Goal: Transaction & Acquisition: Purchase product/service

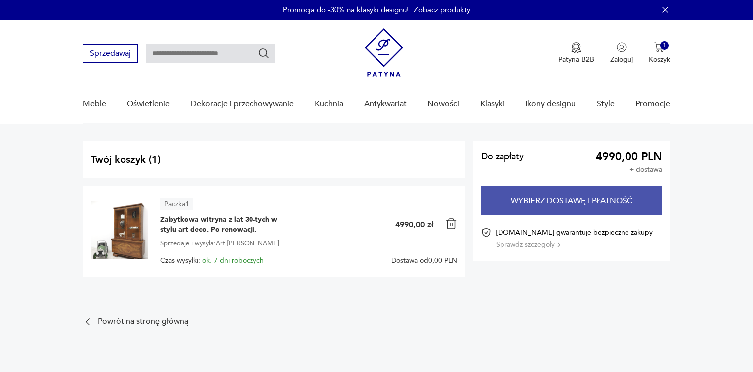
click at [519, 209] on button "Wybierz dostawę i płatność" at bounding box center [571, 201] width 181 height 29
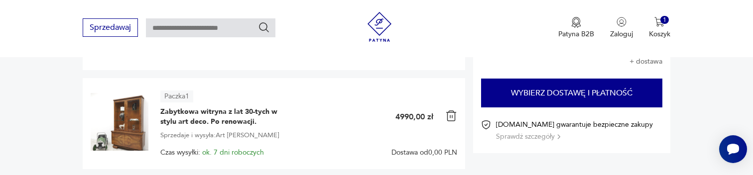
scroll to position [111, 0]
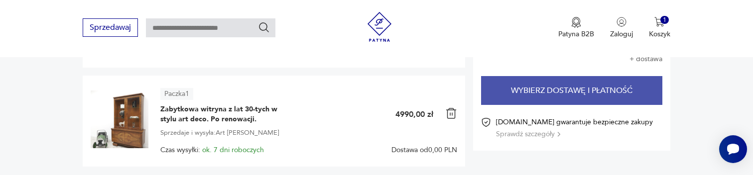
click at [527, 87] on button "Wybierz dostawę i płatność" at bounding box center [571, 90] width 181 height 29
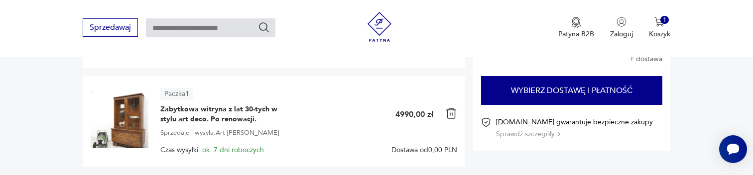
scroll to position [107, 0]
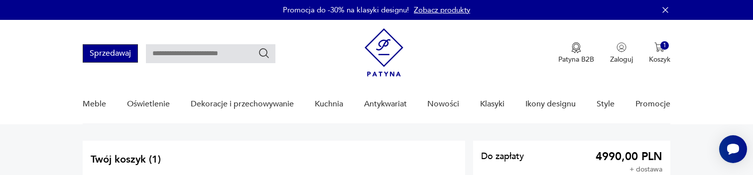
click at [121, 53] on button "Sprzedawaj" at bounding box center [110, 53] width 55 height 18
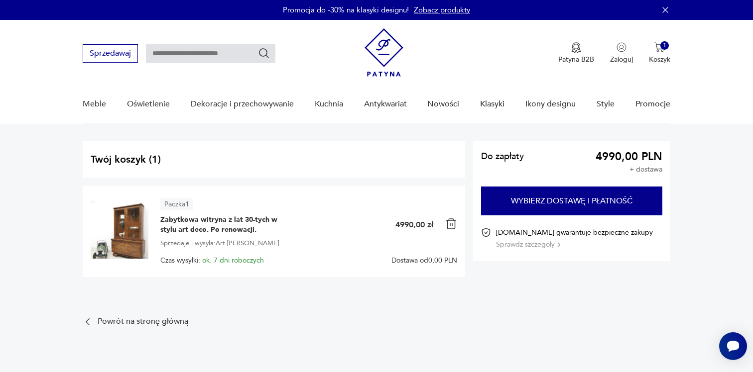
click at [377, 51] on img at bounding box center [383, 52] width 39 height 48
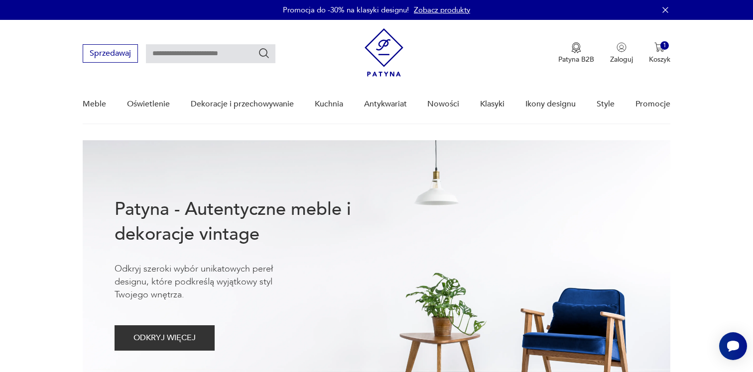
click at [377, 51] on img at bounding box center [383, 52] width 39 height 48
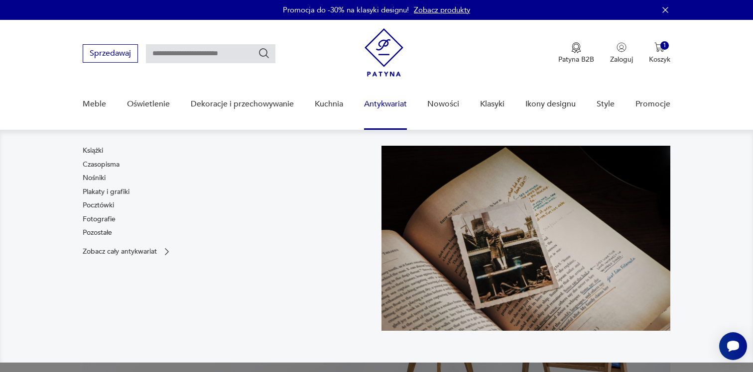
click at [373, 97] on link "Antykwariat" at bounding box center [385, 104] width 43 height 38
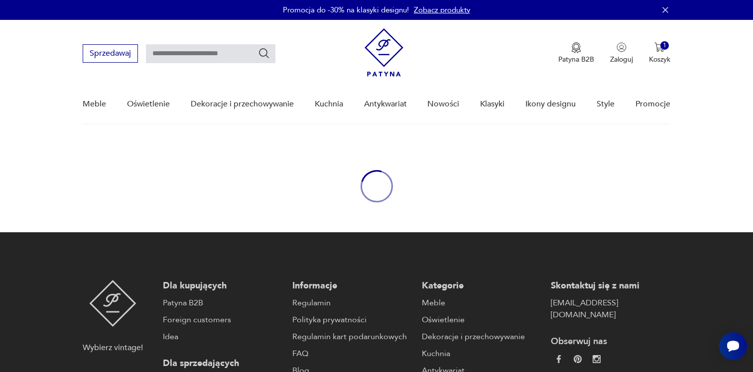
click at [344, 101] on div "Meble Oświetlenie Dekoracje i przechowywanie Kuchnia Antykwariat Nowości Klasyk…" at bounding box center [376, 104] width 587 height 38
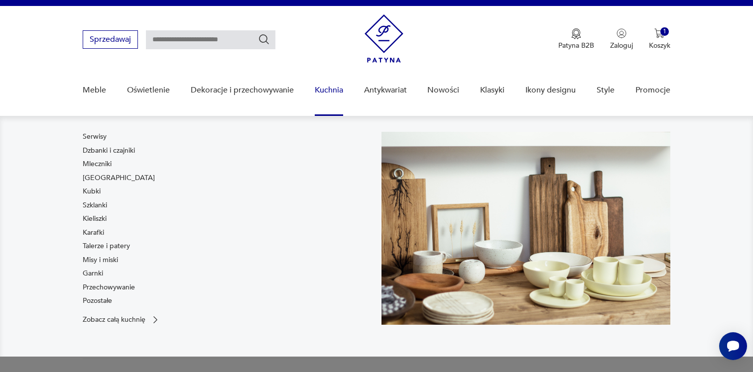
click at [328, 95] on link "Kuchnia" at bounding box center [329, 90] width 28 height 38
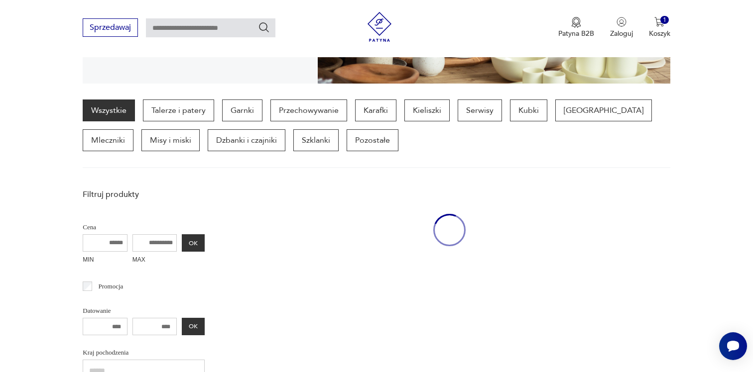
scroll to position [234, 0]
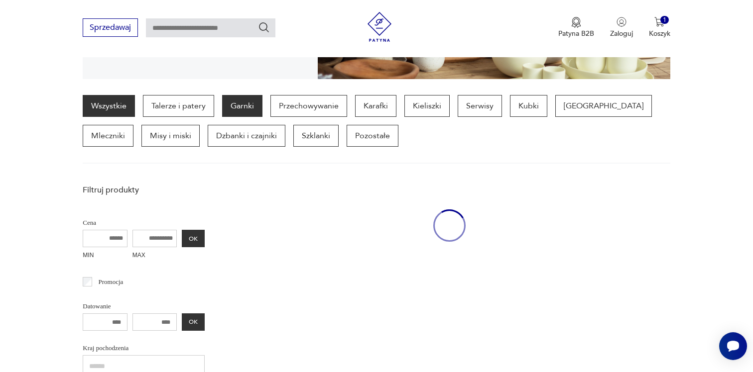
click at [252, 102] on p "Garnki" at bounding box center [242, 106] width 40 height 22
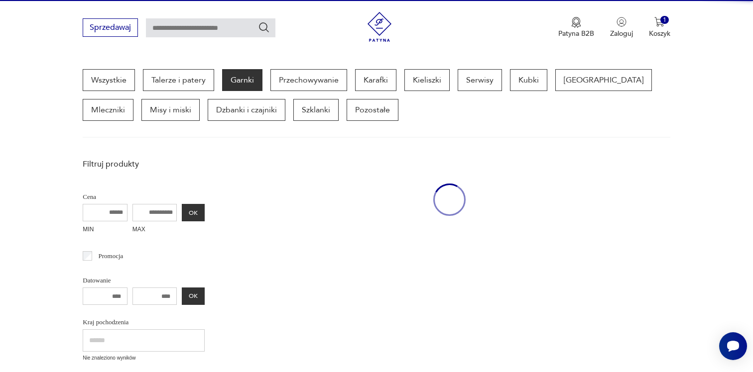
scroll to position [264, 0]
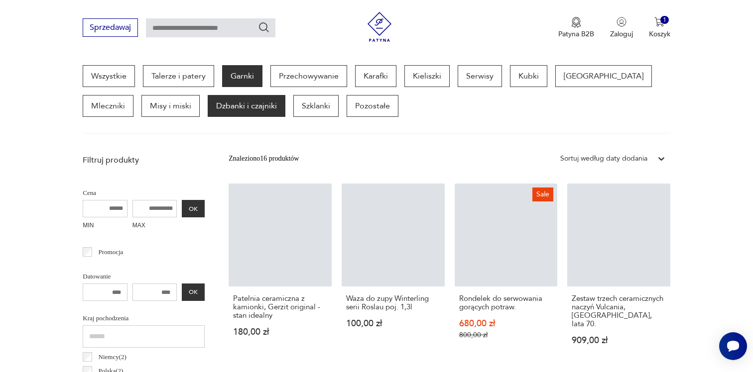
click at [208, 106] on p "Dzbanki i czajniki" at bounding box center [247, 106] width 78 height 22
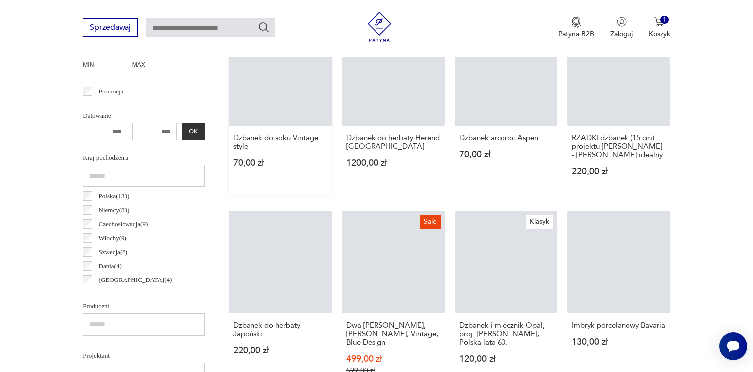
click at [288, 107] on link "Dzbanek do soku Vintage style 70,00 zł" at bounding box center [279, 109] width 103 height 172
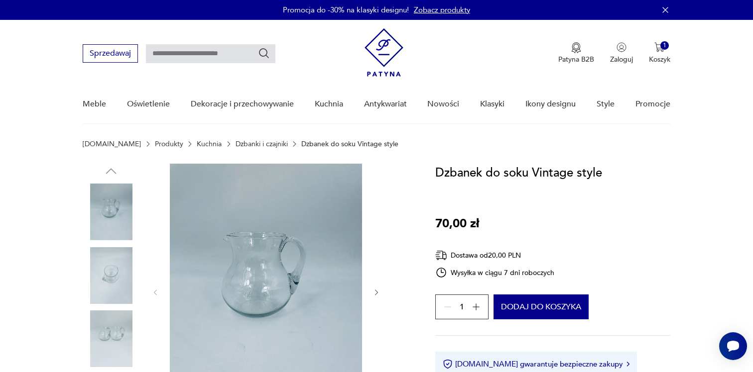
click at [480, 304] on icon "button" at bounding box center [476, 307] width 10 height 10
click at [522, 306] on button "Dodaj do koszyka" at bounding box center [540, 307] width 95 height 25
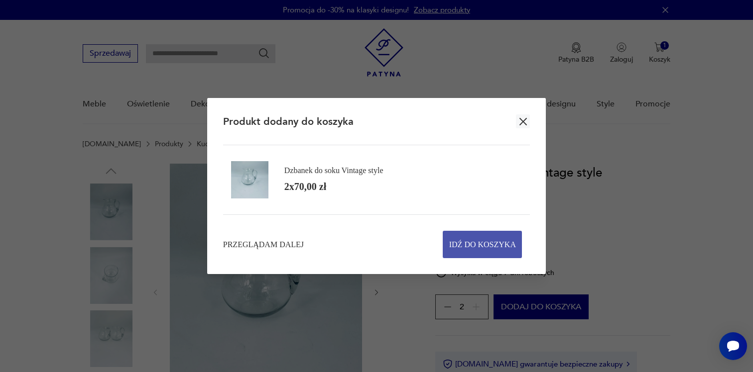
click at [488, 247] on span "Idź do koszyka" at bounding box center [482, 244] width 67 height 26
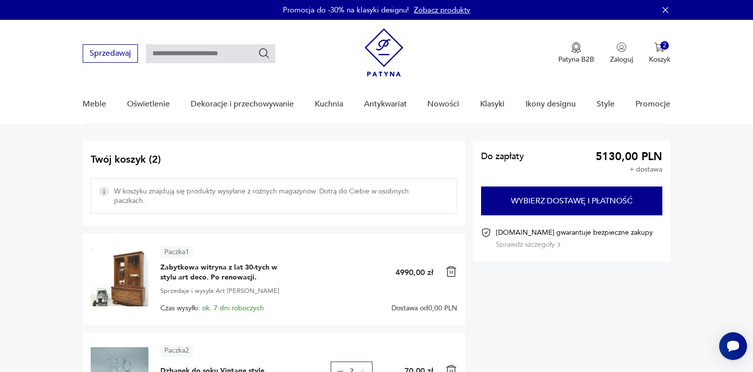
click at [318, 195] on p "W koszyku znajdują się produkty wysyłane z różnych magazynów. Dotrą do Ciebie w…" at bounding box center [274, 196] width 366 height 36
click at [448, 272] on img at bounding box center [451, 272] width 12 height 12
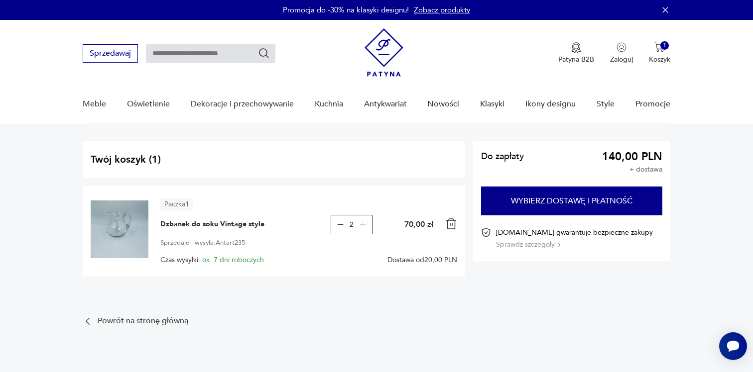
scroll to position [1, 0]
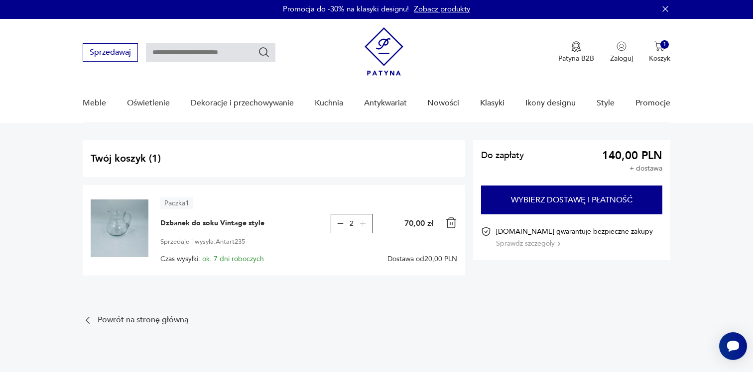
click at [449, 226] on img at bounding box center [451, 223] width 12 height 12
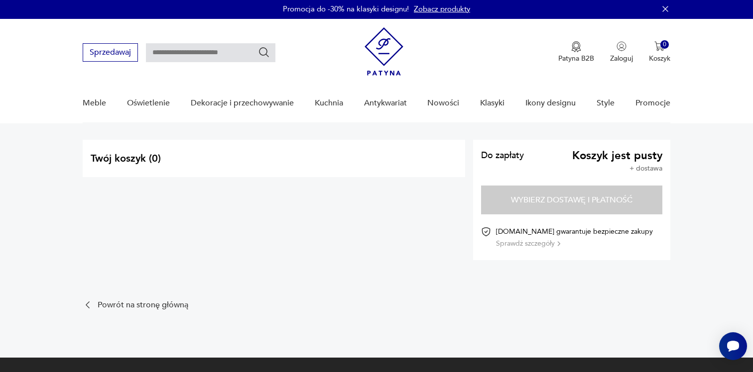
click at [399, 39] on img at bounding box center [383, 51] width 39 height 48
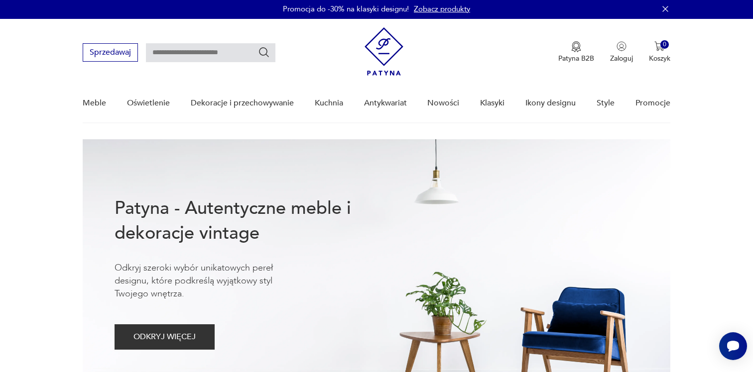
click at [663, 9] on icon "button" at bounding box center [665, 9] width 10 height 10
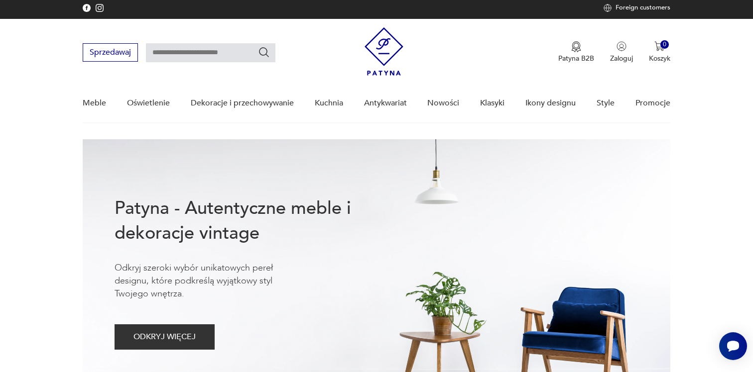
click at [638, 9] on p "Foreign customers" at bounding box center [642, 8] width 55 height 8
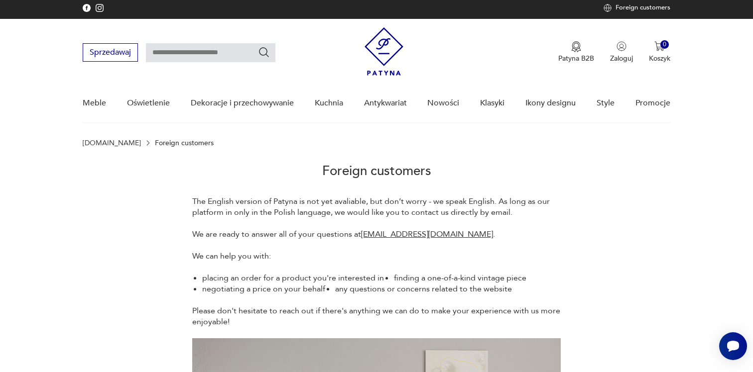
click at [95, 145] on link "Patyna.pl" at bounding box center [112, 143] width 58 height 7
